Goal: Download file/media

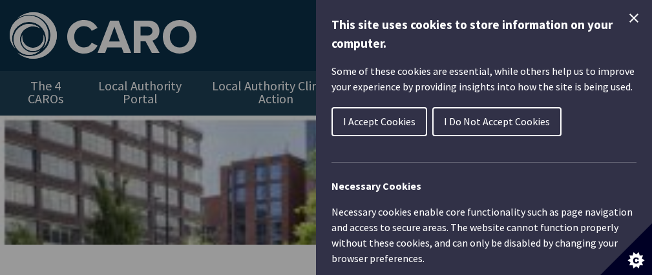
click at [386, 125] on span "I Accept Cookies" at bounding box center [379, 121] width 72 height 13
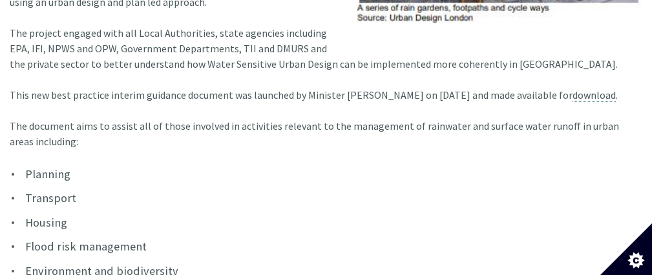
scroll to position [634, 0]
click at [572, 101] on link "download" at bounding box center [593, 95] width 43 height 14
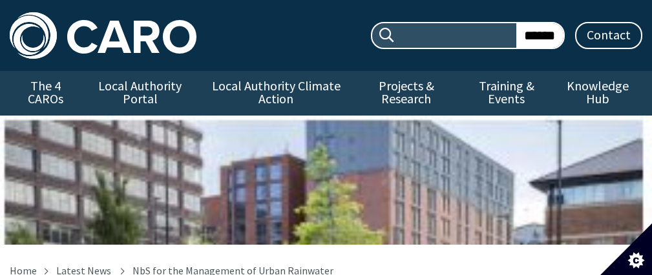
click at [114, 30] on img at bounding box center [103, 35] width 187 height 47
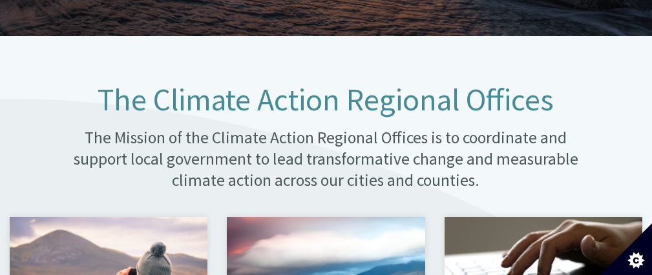
scroll to position [650, 0]
